Goal: Task Accomplishment & Management: Use online tool/utility

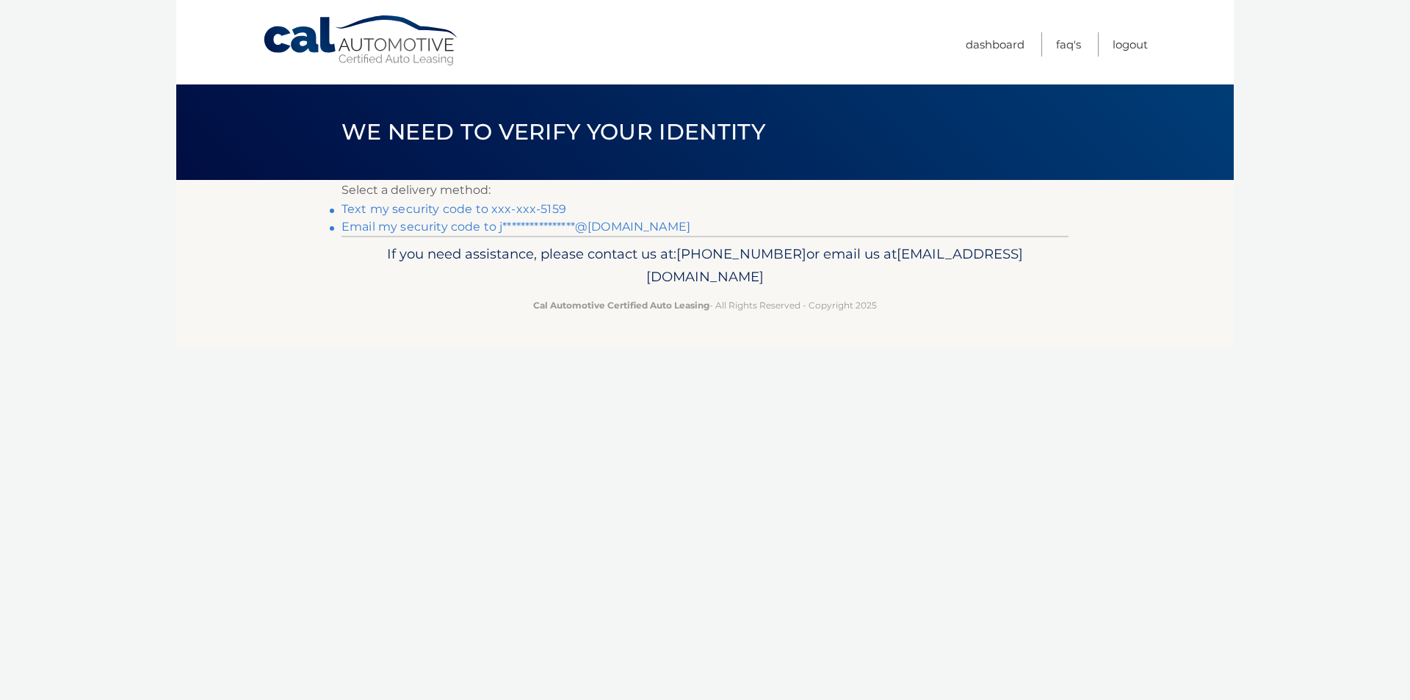
click at [455, 207] on link "Text my security code to xxx-xxx-5159" at bounding box center [454, 209] width 225 height 14
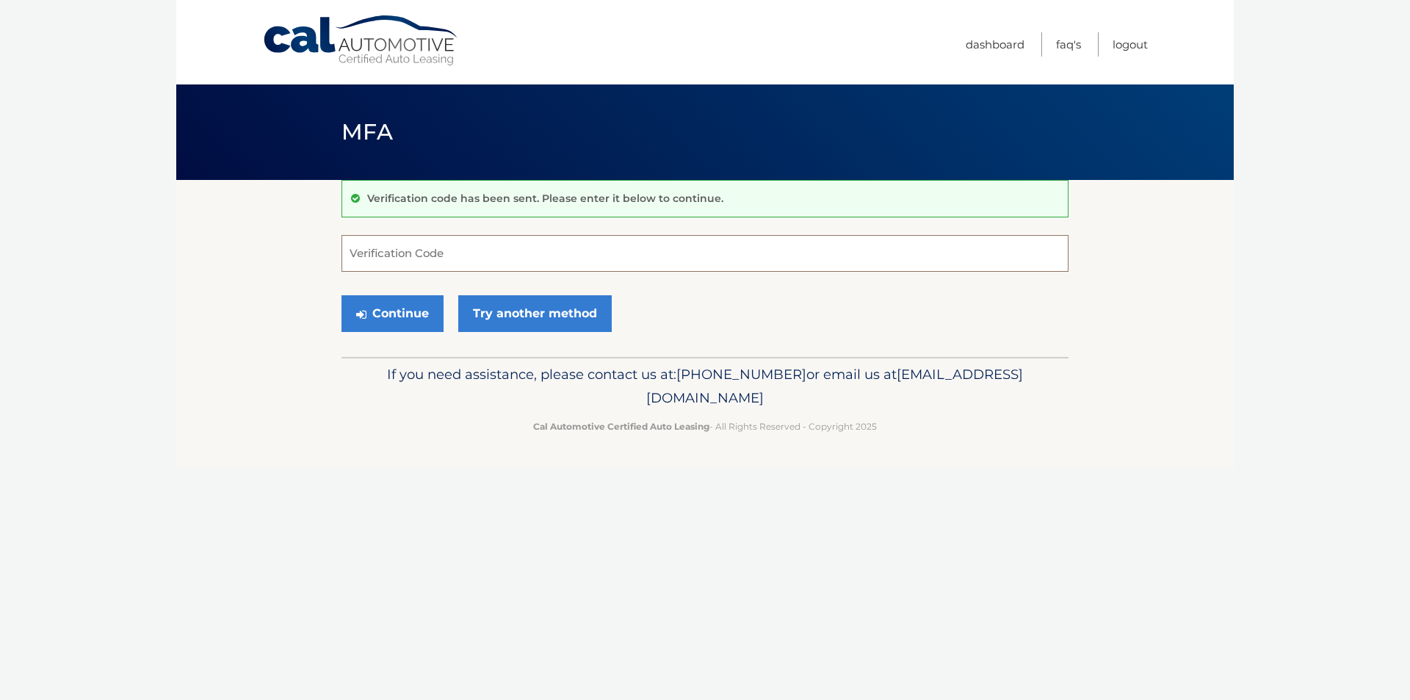
click at [454, 256] on input "Verification Code" at bounding box center [705, 253] width 727 height 37
type input "916817"
click at [406, 312] on button "Continue" at bounding box center [393, 313] width 102 height 37
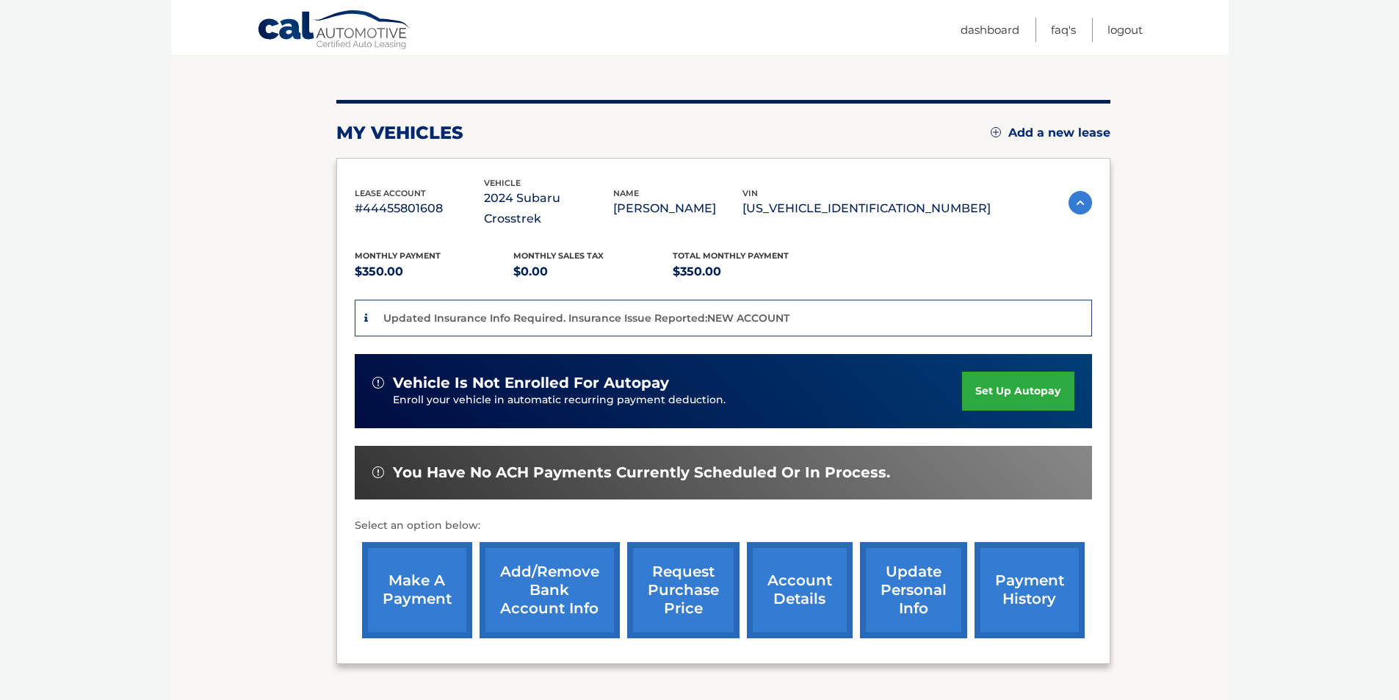
scroll to position [147, 0]
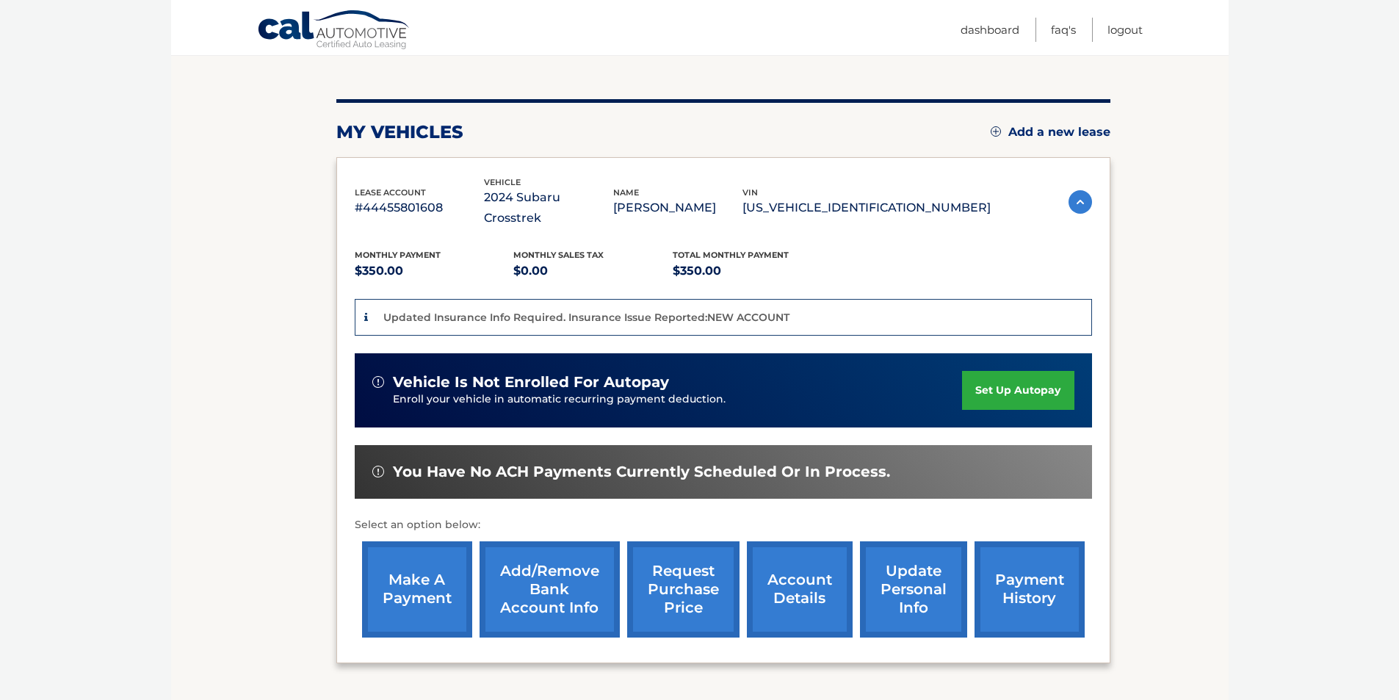
click at [427, 554] on link "make a payment" at bounding box center [417, 589] width 110 height 96
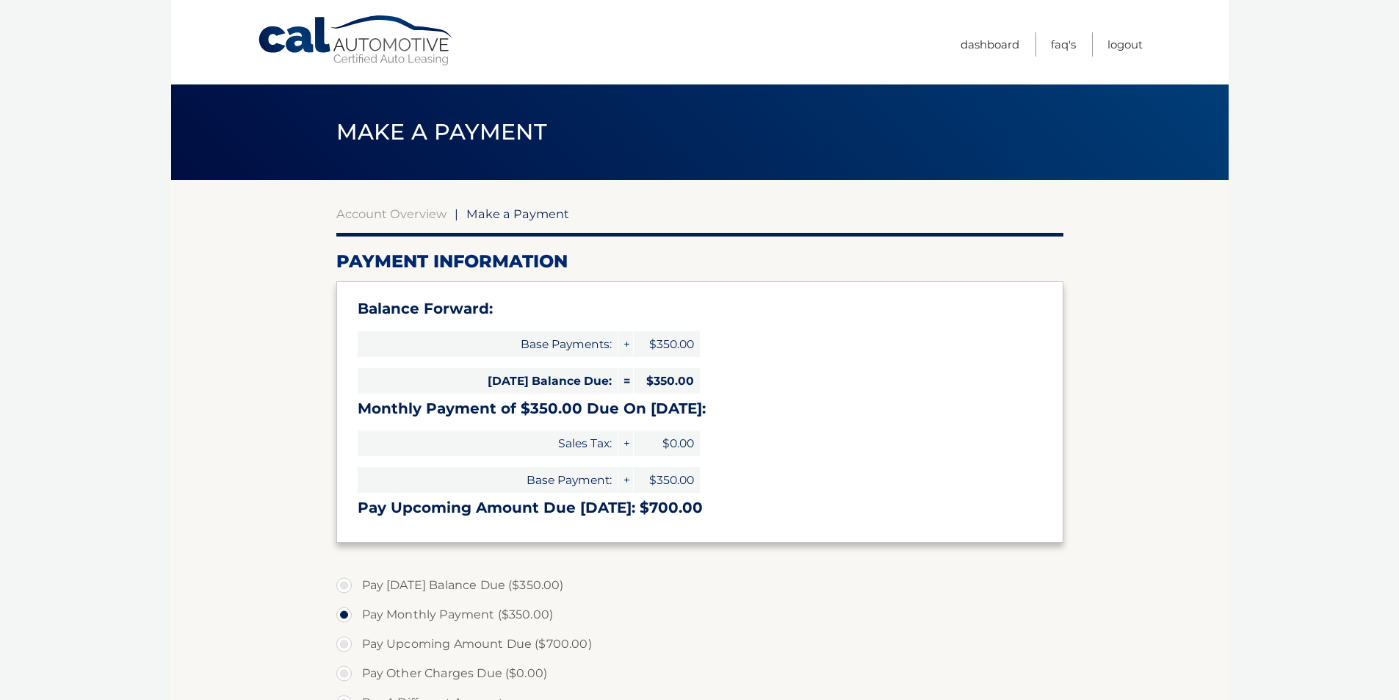
select select "ZjhkYTVlYTctMTJmMi00MmZlLWE3YTItY2I5Njk4YjAzZTMz"
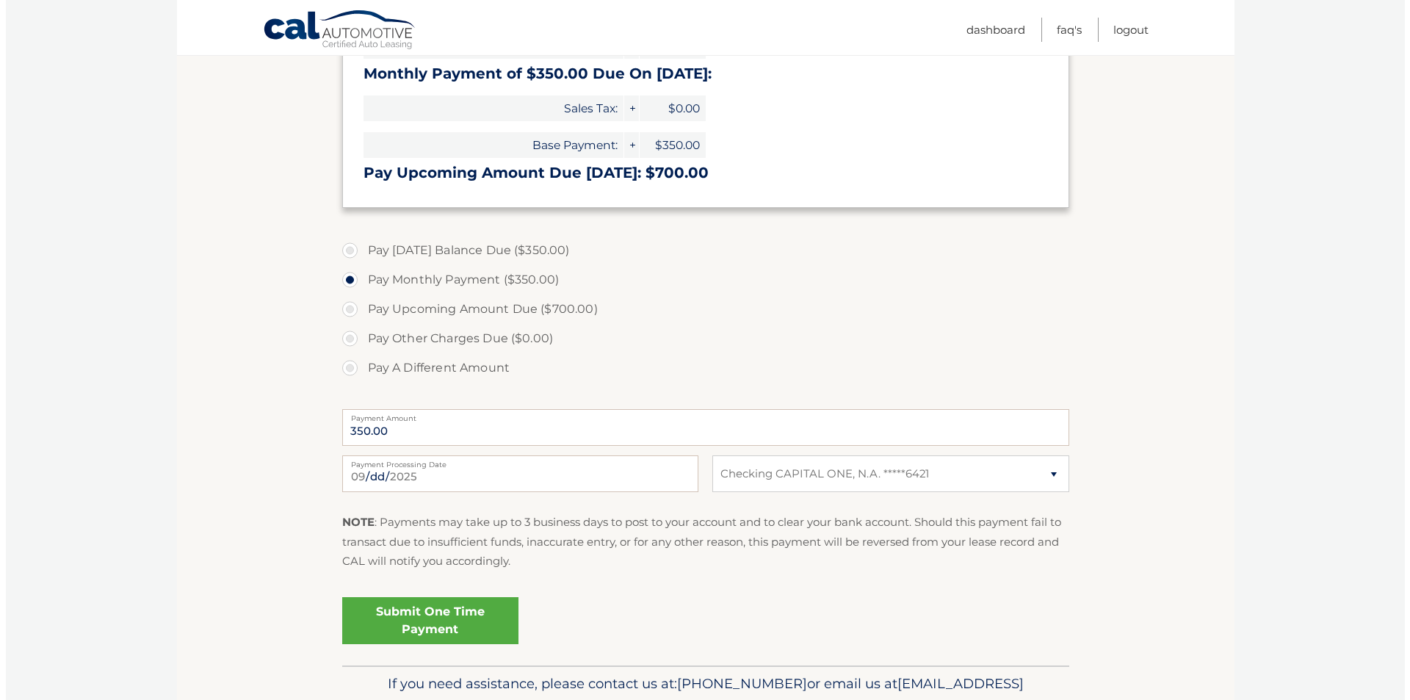
scroll to position [367, 0]
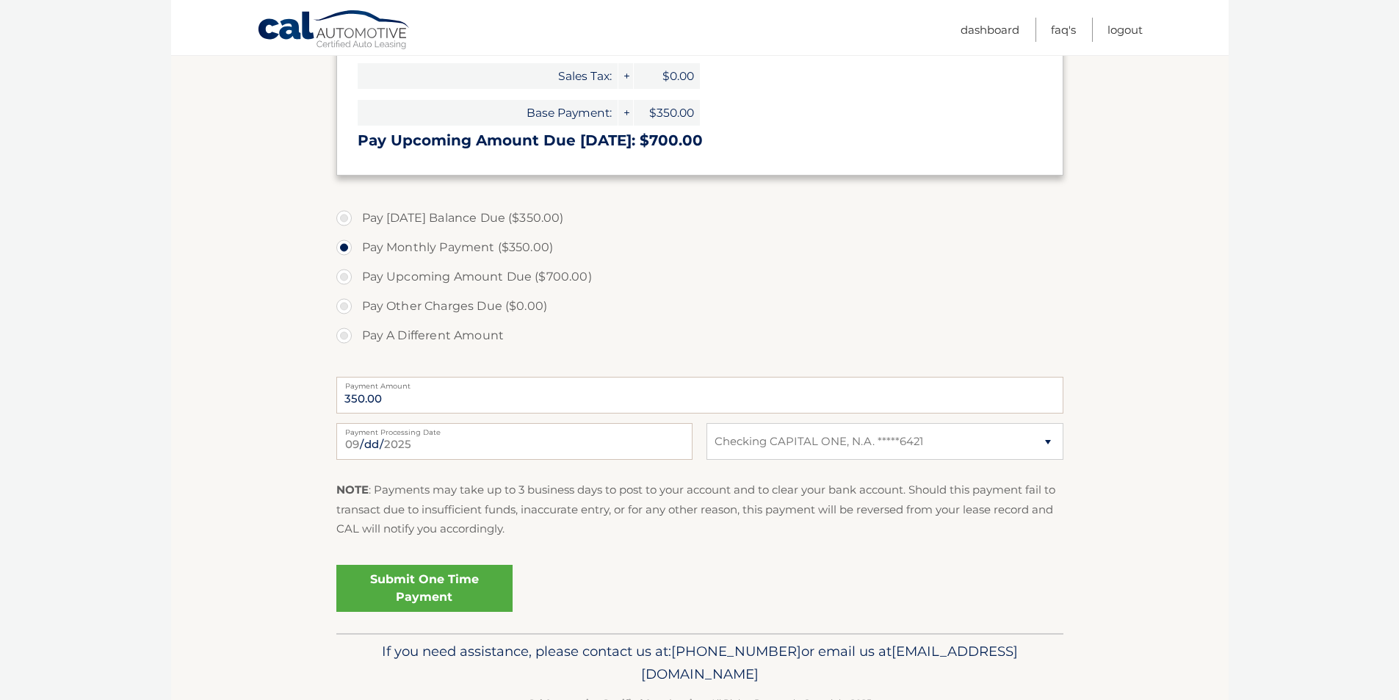
click at [448, 582] on link "Submit One Time Payment" at bounding box center [424, 588] width 176 height 47
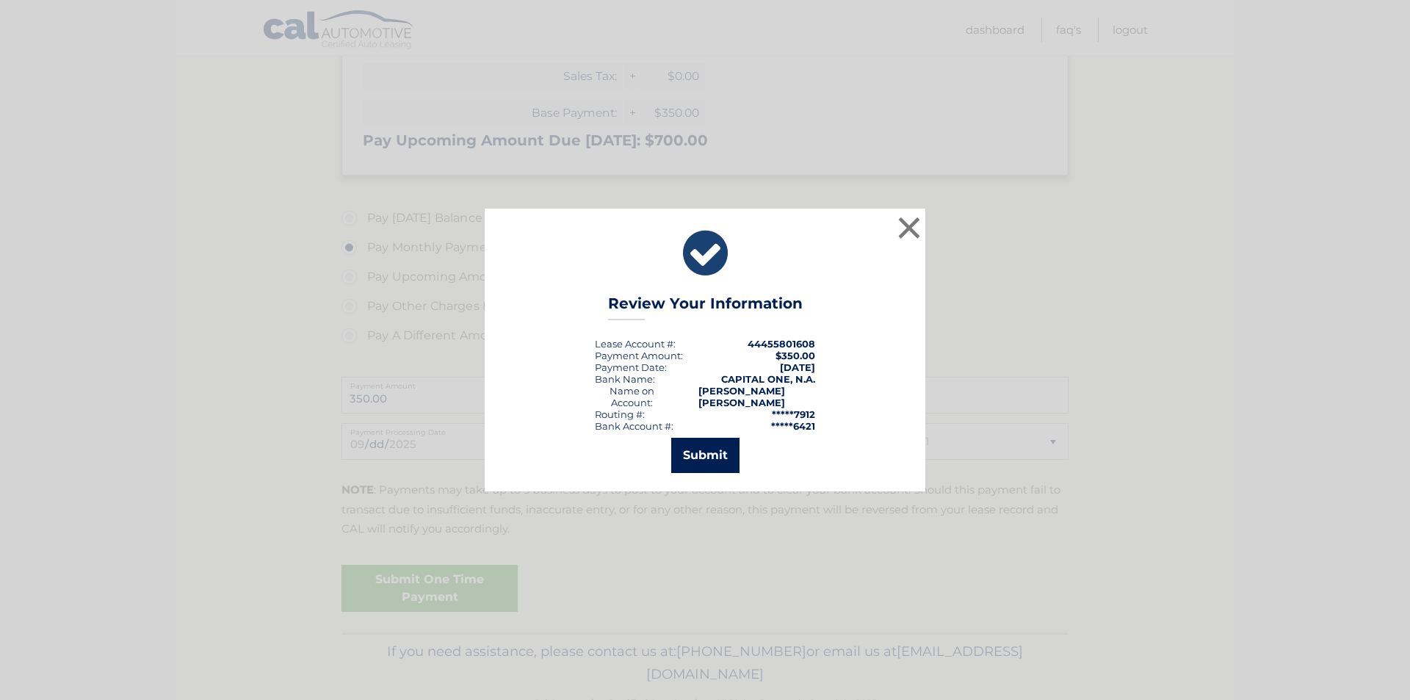
click at [717, 446] on button "Submit" at bounding box center [705, 455] width 68 height 35
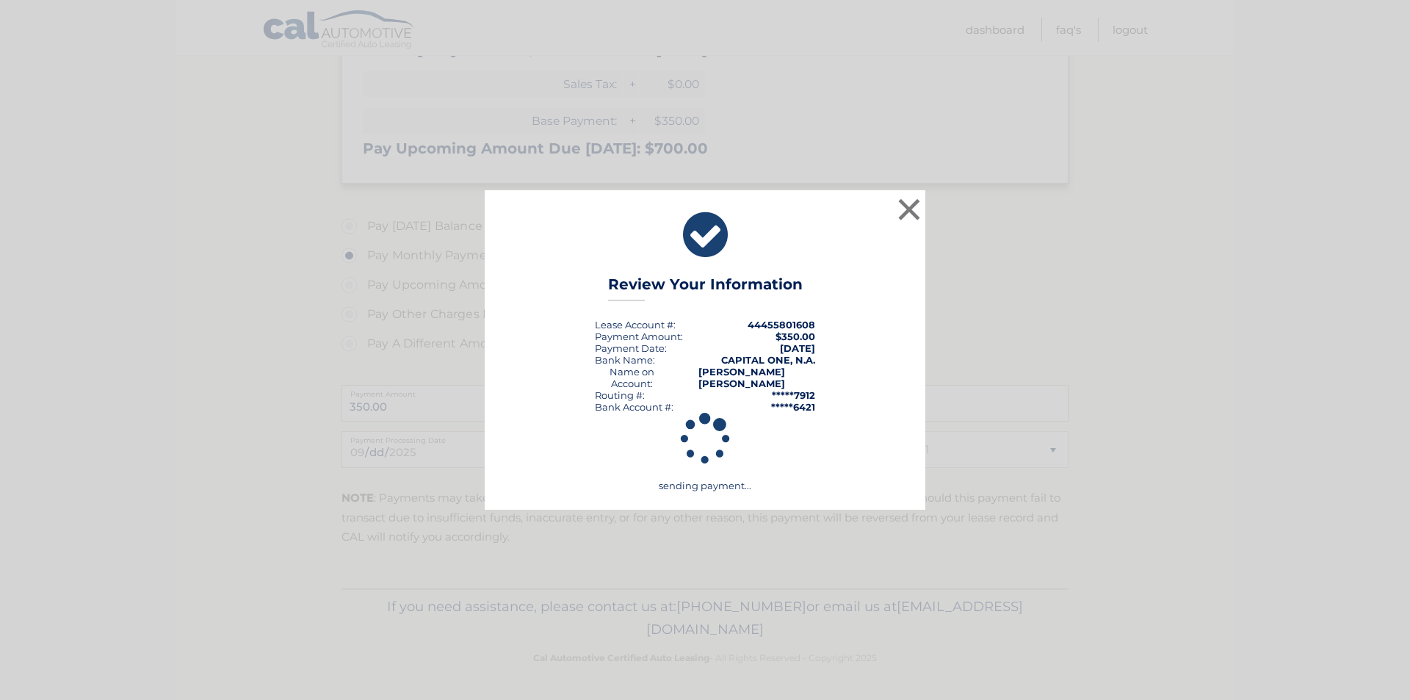
scroll to position [359, 0]
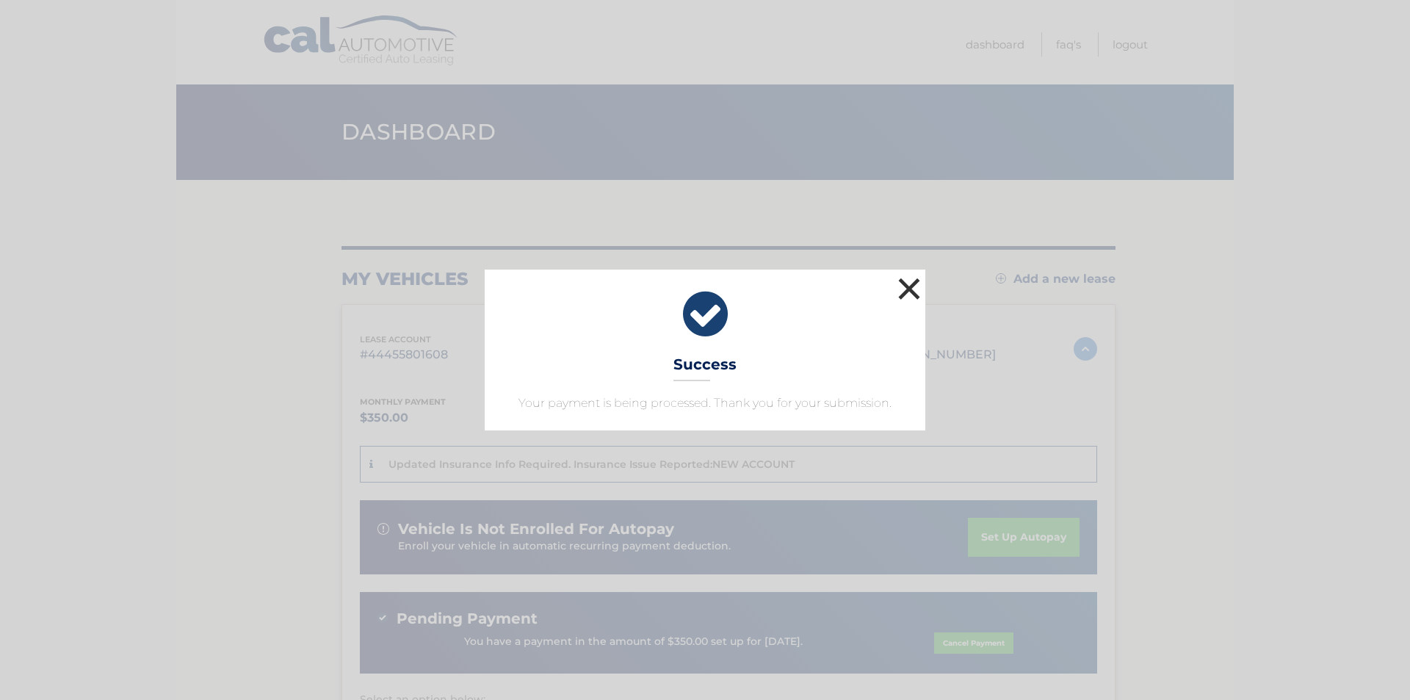
click at [904, 285] on button "×" at bounding box center [909, 288] width 29 height 29
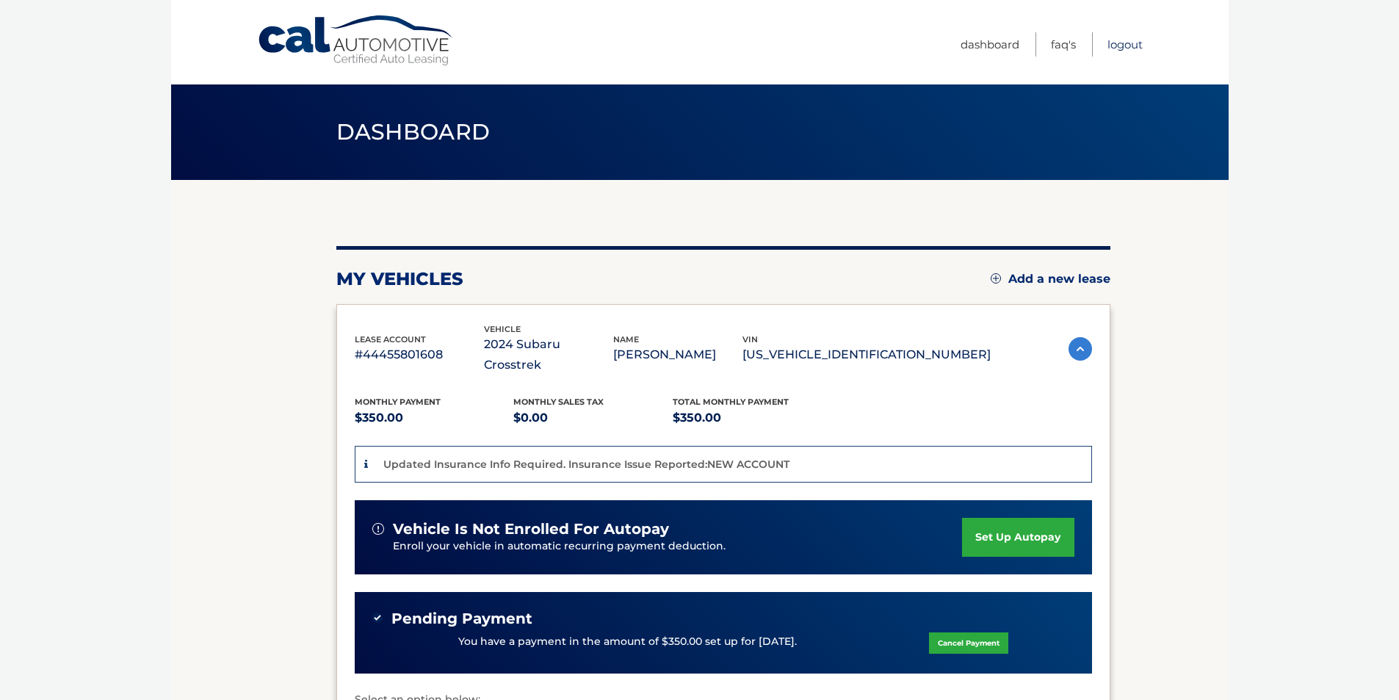
click at [1111, 38] on link "Logout" at bounding box center [1125, 44] width 35 height 24
